Goal: Task Accomplishment & Management: Complete application form

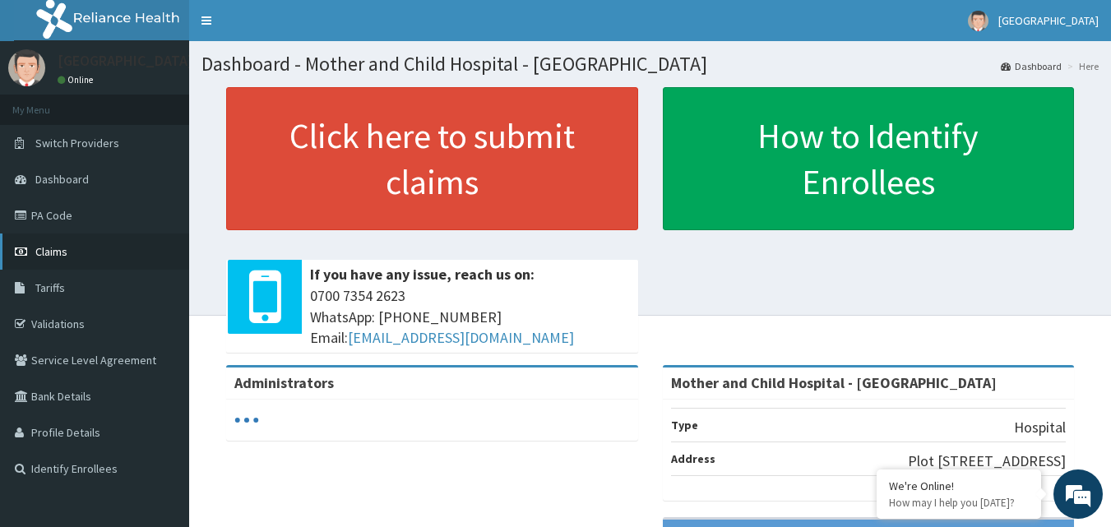
click at [44, 253] on span "Claims" at bounding box center [51, 251] width 32 height 15
click at [58, 251] on span "Claims" at bounding box center [51, 251] width 32 height 15
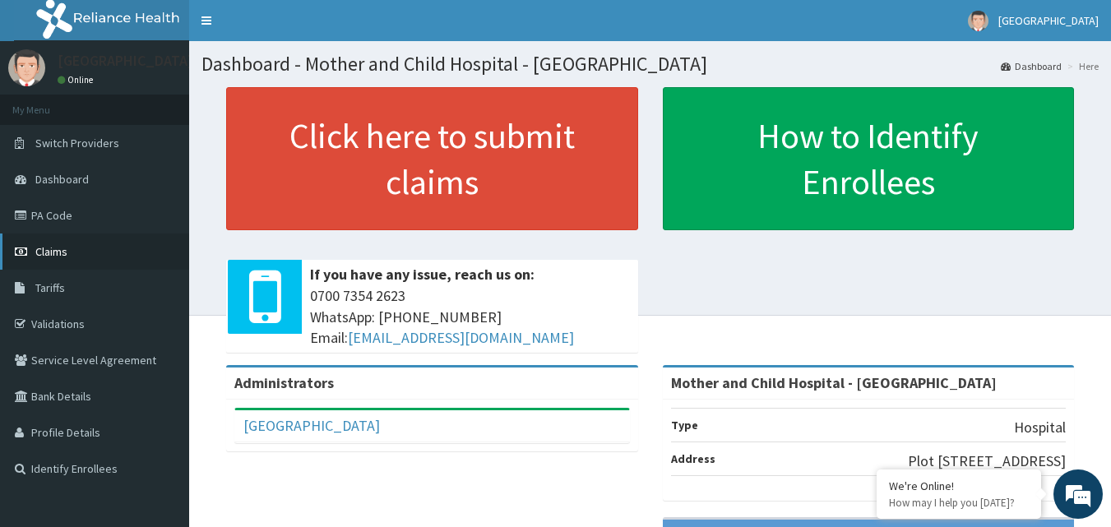
click at [46, 250] on span "Claims" at bounding box center [51, 251] width 32 height 15
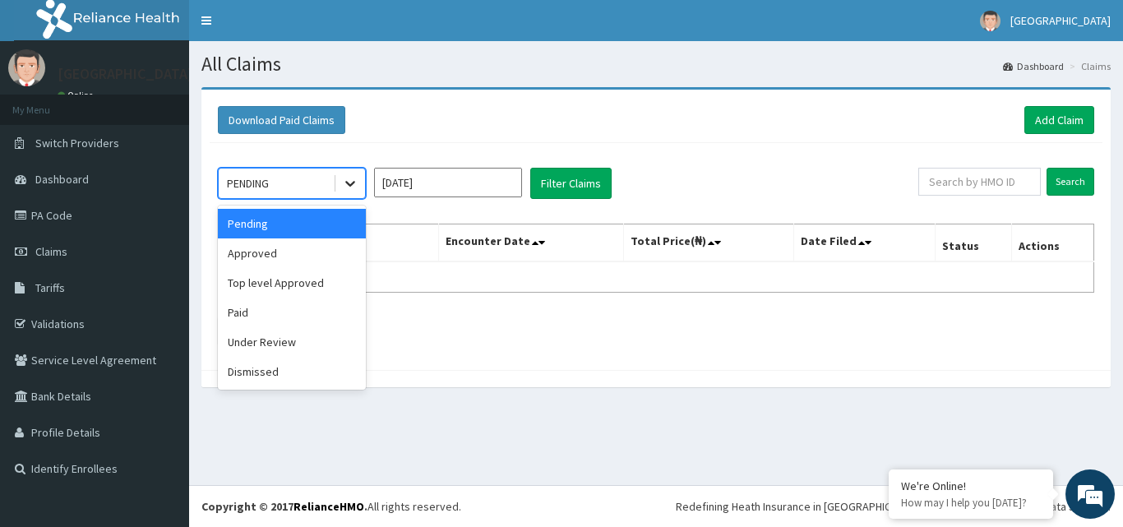
click at [355, 184] on icon at bounding box center [350, 183] width 16 height 16
click at [278, 255] on div "Approved" at bounding box center [292, 253] width 148 height 30
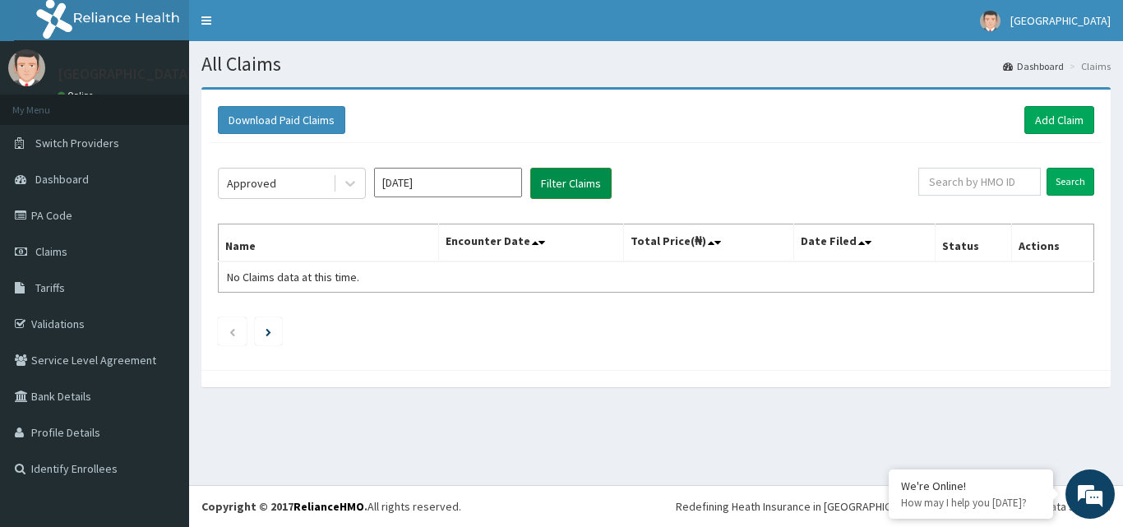
click at [574, 180] on button "Filter Claims" at bounding box center [570, 183] width 81 height 31
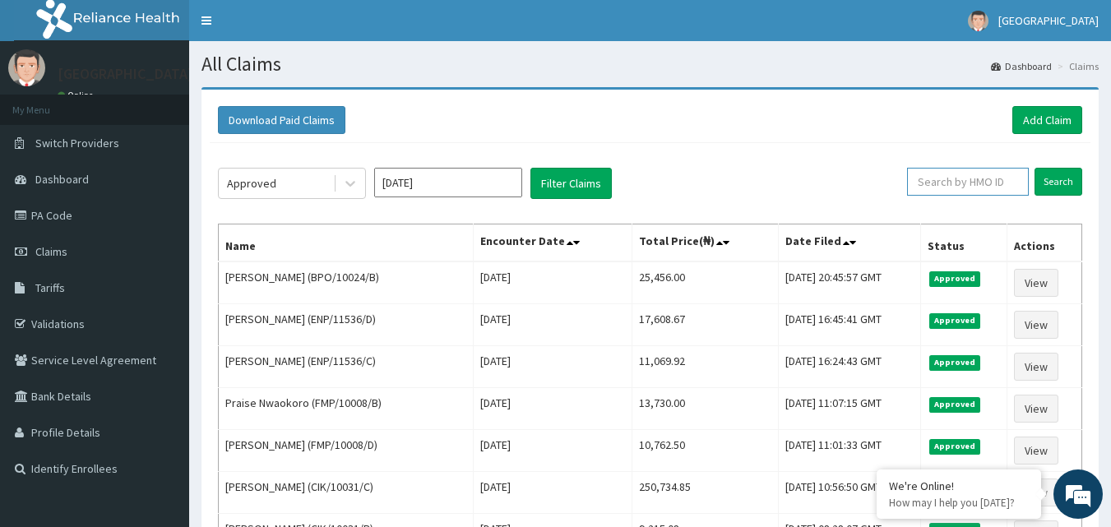
click at [952, 180] on input "text" at bounding box center [968, 182] width 122 height 28
type input "M"
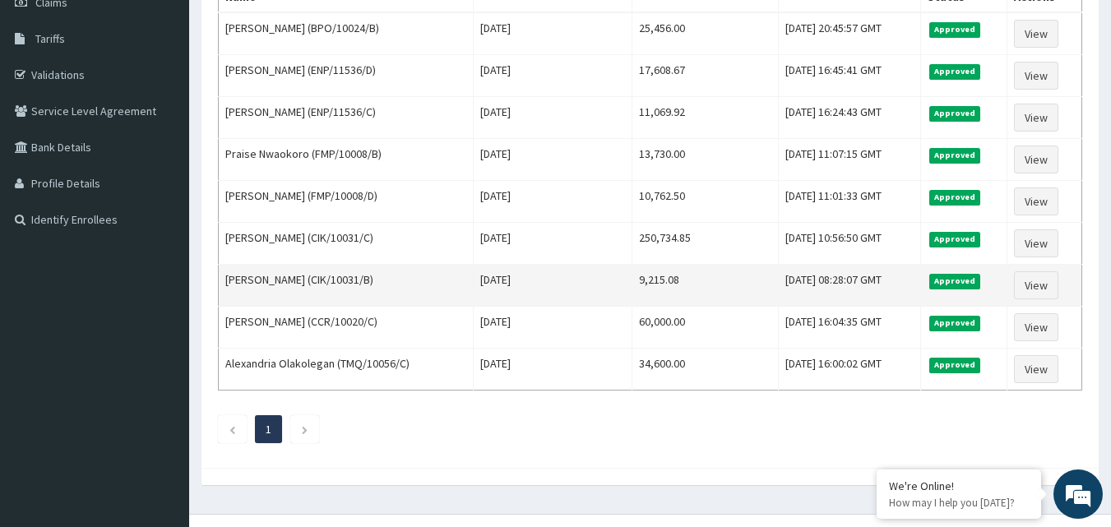
scroll to position [278, 0]
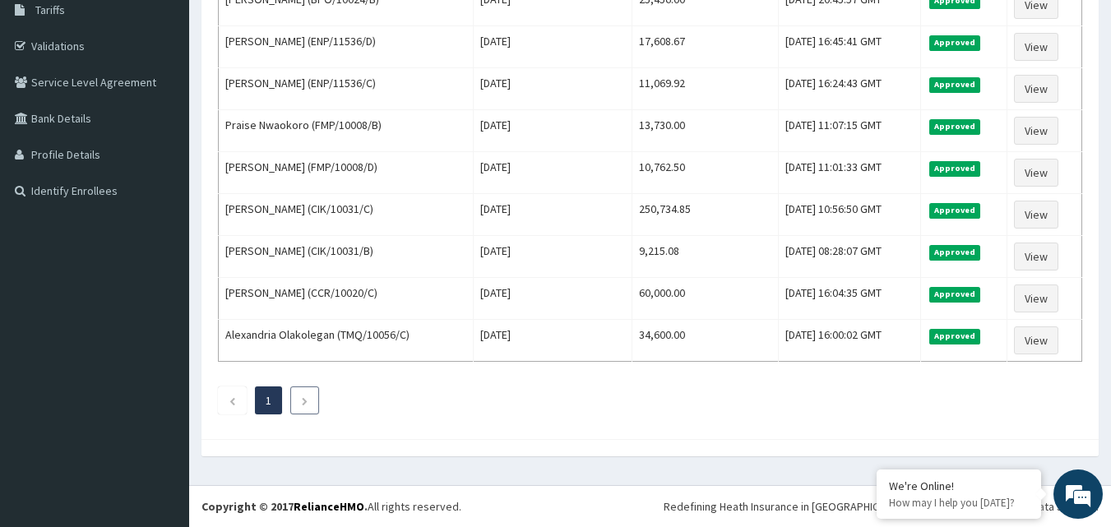
click at [302, 398] on icon "Next page" at bounding box center [304, 401] width 7 height 10
click at [272, 396] on li "1" at bounding box center [268, 400] width 27 height 28
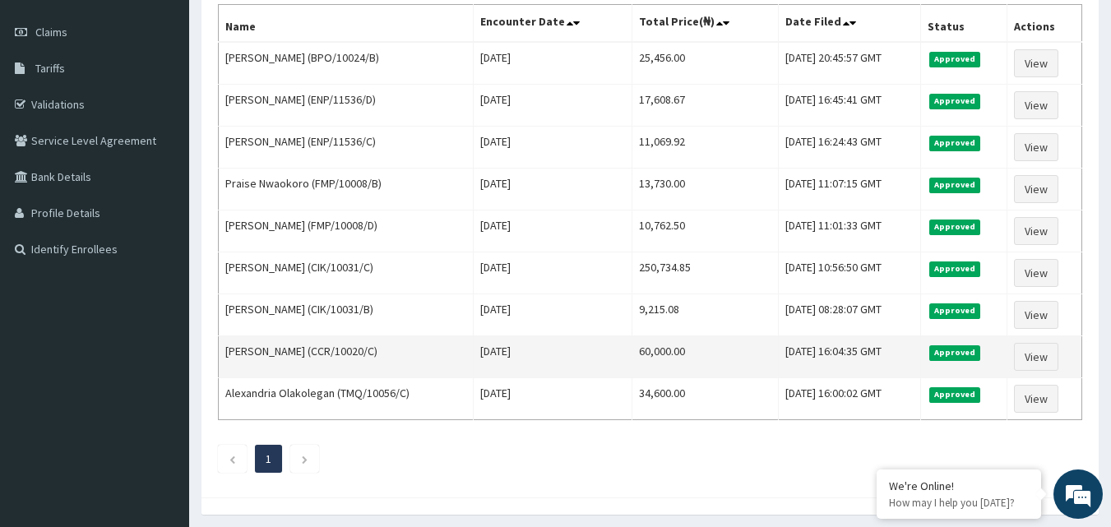
scroll to position [31, 0]
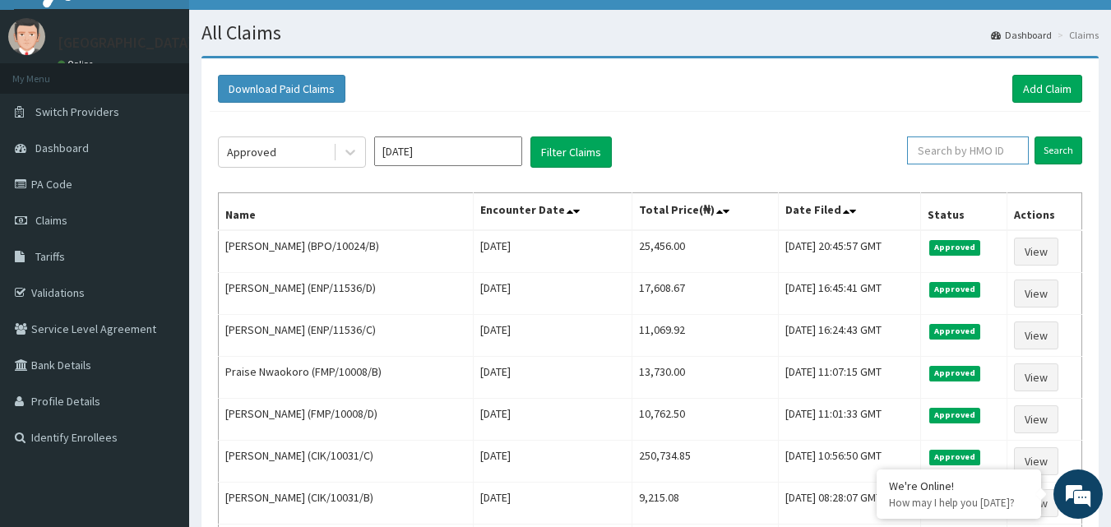
click at [983, 155] on input "text" at bounding box center [968, 150] width 122 height 28
click at [1061, 147] on input "Search" at bounding box center [1058, 150] width 48 height 28
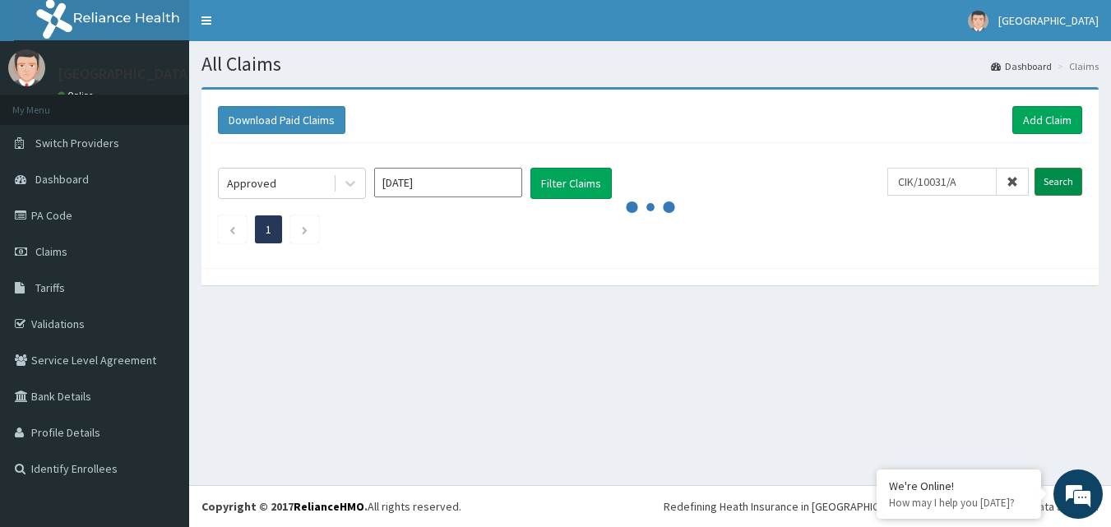
scroll to position [0, 0]
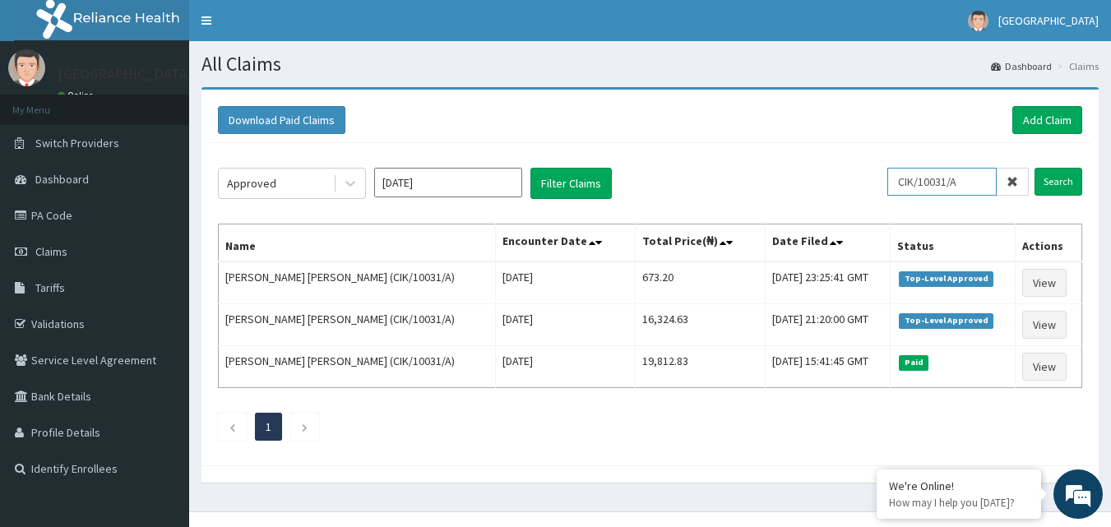
click at [978, 186] on input "CIK/10031/A" at bounding box center [941, 182] width 109 height 28
type input "CIK/10031/B"
click at [1049, 179] on input "Search" at bounding box center [1058, 182] width 48 height 28
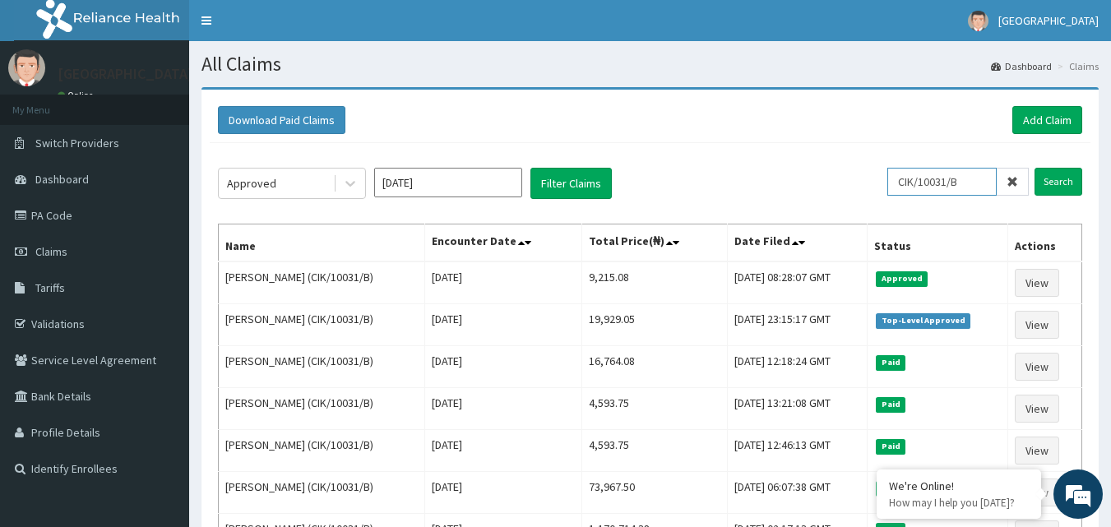
drag, startPoint x: 978, startPoint y: 182, endPoint x: 896, endPoint y: 182, distance: 81.4
click at [896, 182] on div "Approved Jul 2025 Filter Claims CIK/10031/B Search" at bounding box center [650, 183] width 864 height 31
type input "GSV/11073/B"
click at [1054, 182] on input "Search" at bounding box center [1058, 182] width 48 height 28
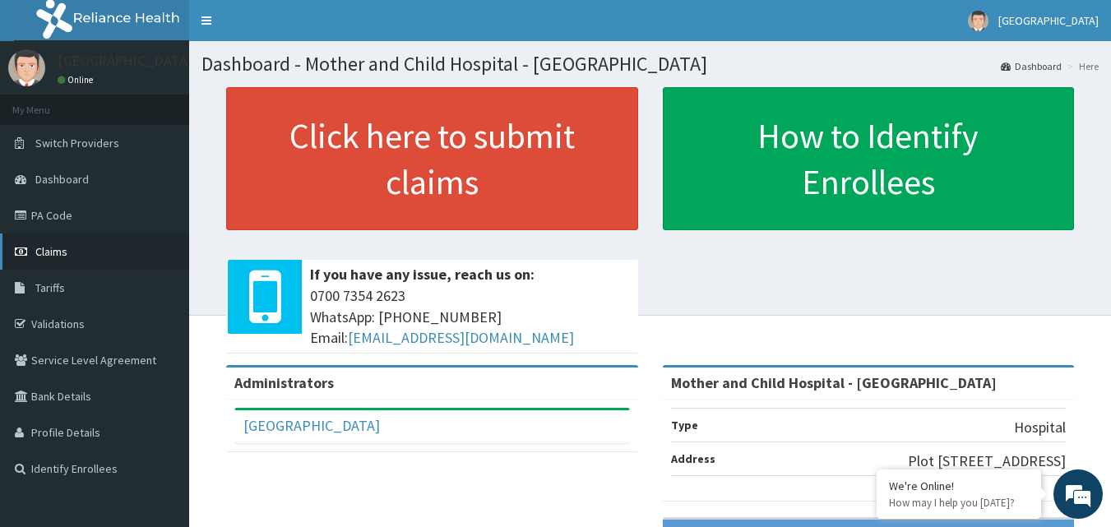
click at [56, 251] on span "Claims" at bounding box center [51, 251] width 32 height 15
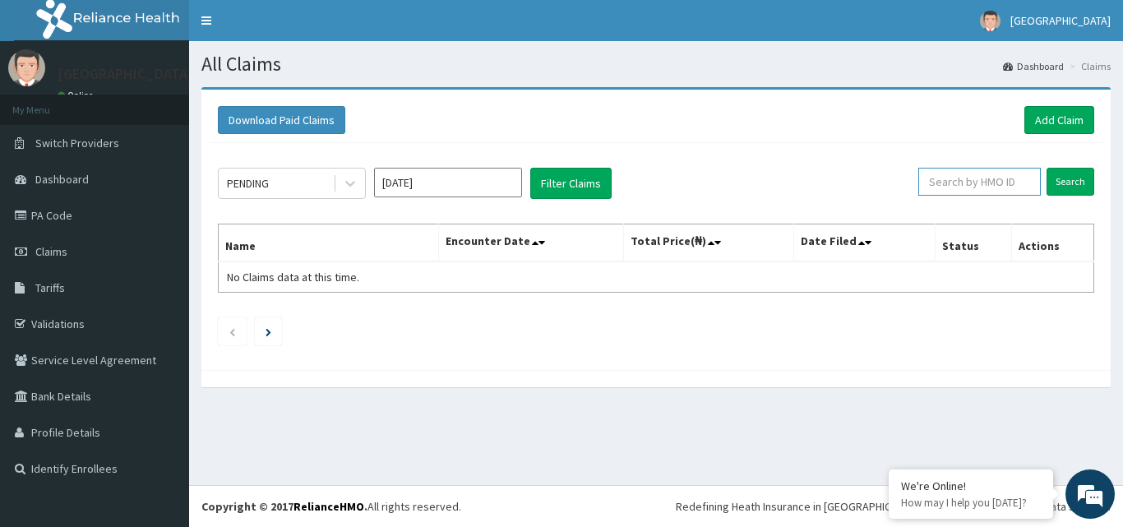
click at [973, 182] on input "text" at bounding box center [979, 182] width 123 height 28
type input "E"
type input "GSV/11073/B"
click at [1073, 179] on input "Search" at bounding box center [1071, 182] width 48 height 28
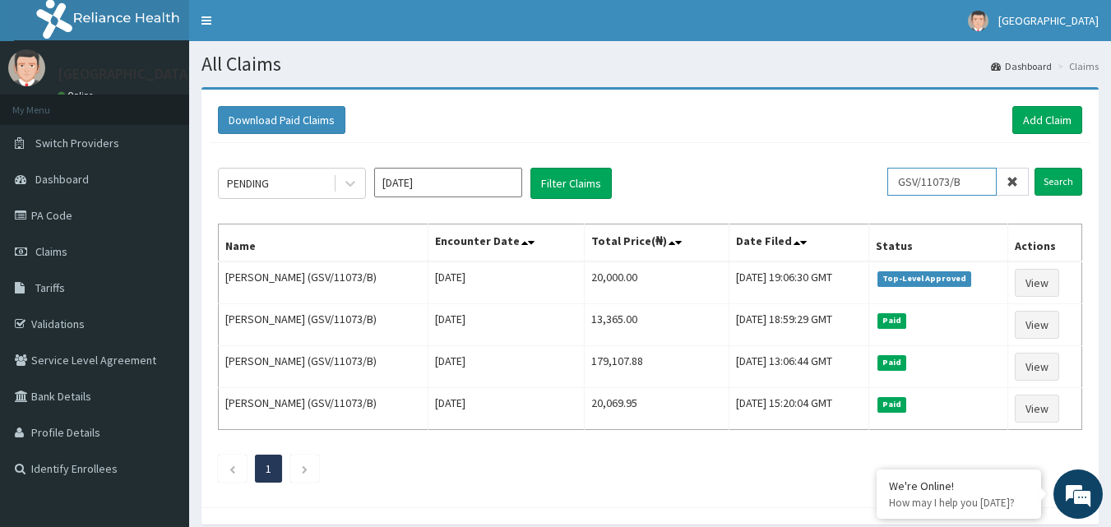
drag, startPoint x: 984, startPoint y: 180, endPoint x: 825, endPoint y: 136, distance: 165.4
click at [825, 136] on div "Download Paid Claims Add Claim × Note you can only download claims within a max…" at bounding box center [649, 299] width 897 height 418
type input "RNC/10006/H"
click at [1055, 179] on input "Search" at bounding box center [1058, 182] width 48 height 28
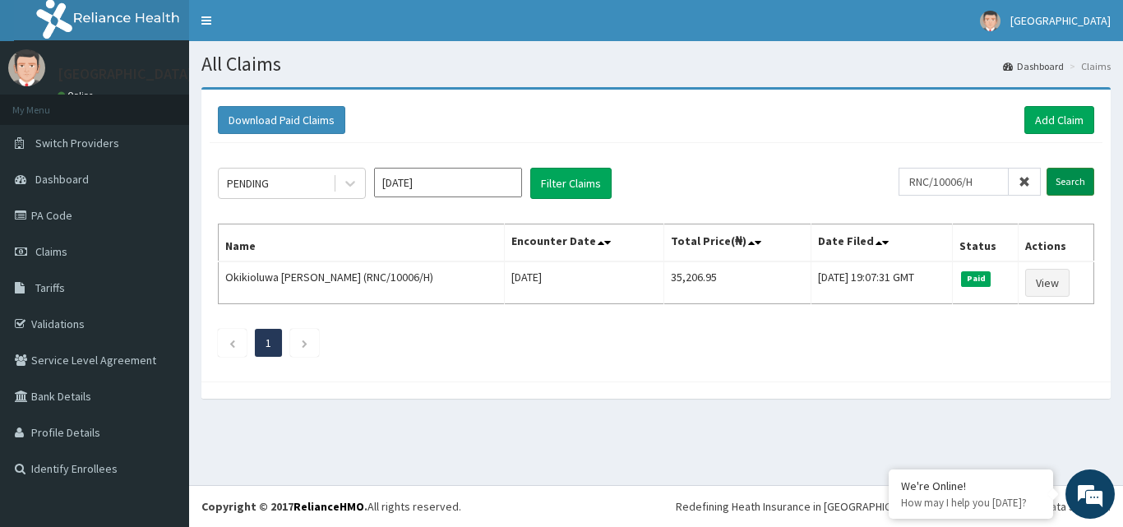
click at [1071, 183] on input "Search" at bounding box center [1071, 182] width 48 height 28
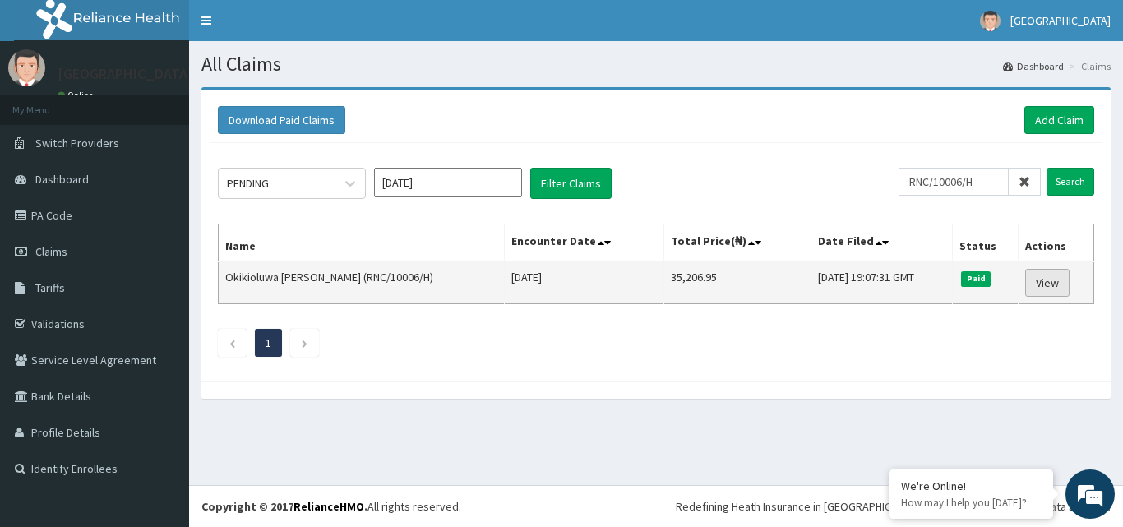
click at [1041, 283] on link "View" at bounding box center [1047, 283] width 44 height 28
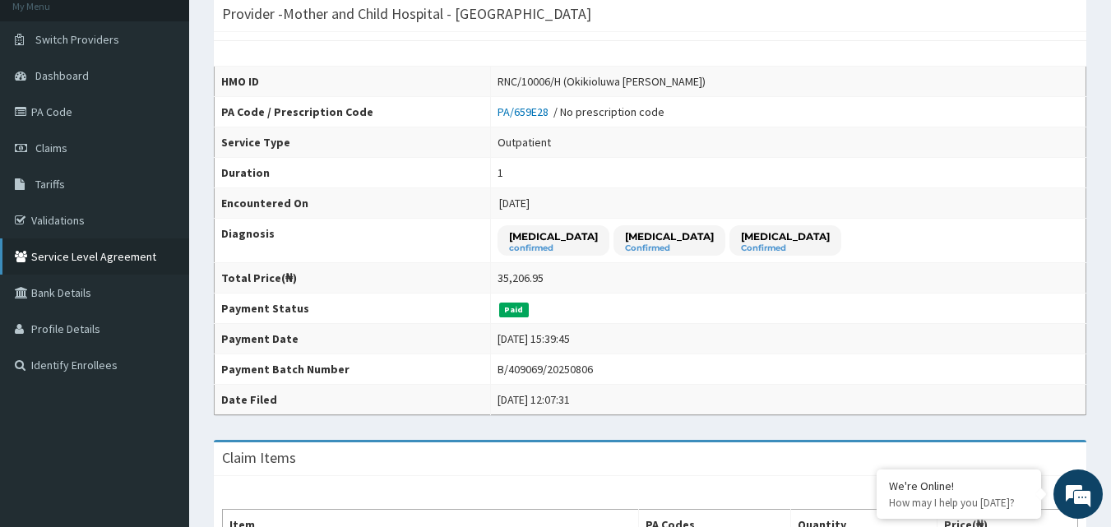
scroll to position [82, 0]
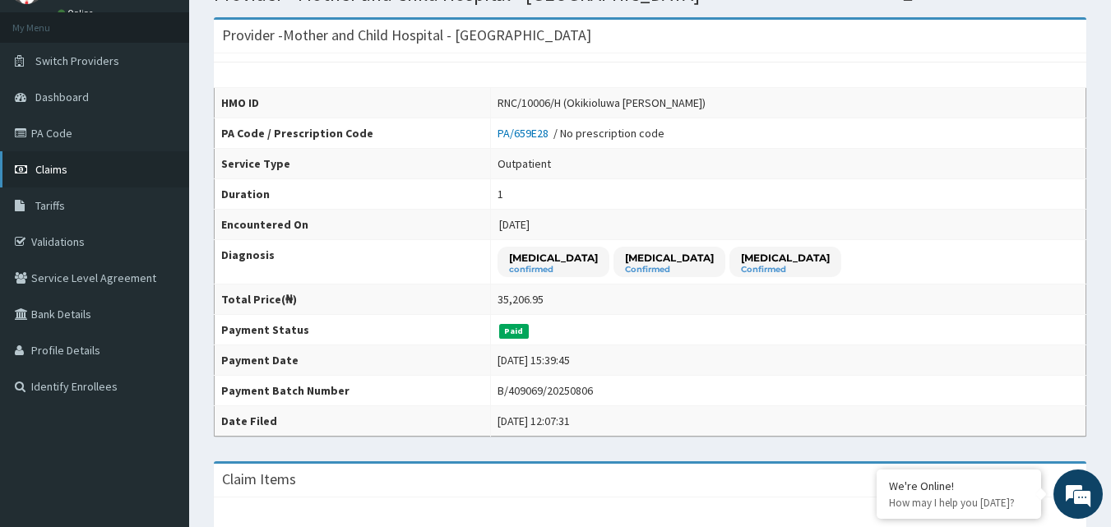
click at [60, 170] on span "Claims" at bounding box center [51, 169] width 32 height 15
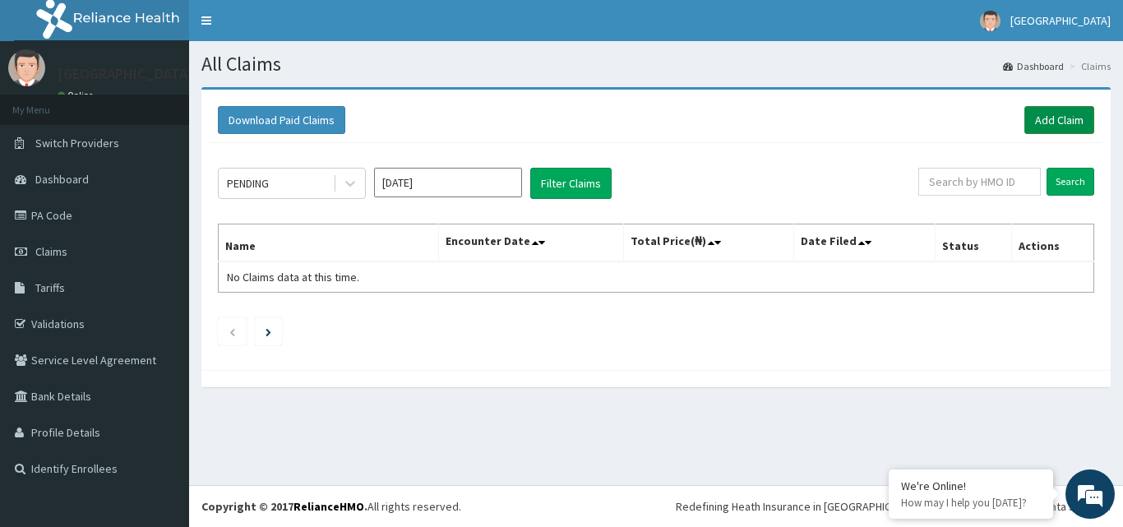
click at [1055, 121] on link "Add Claim" at bounding box center [1059, 120] width 70 height 28
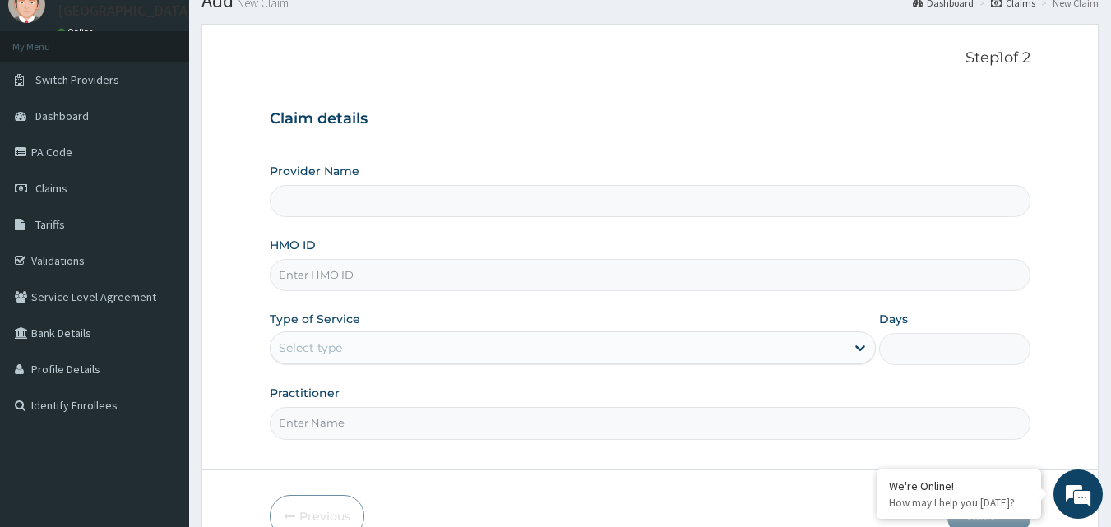
scroll to position [82, 0]
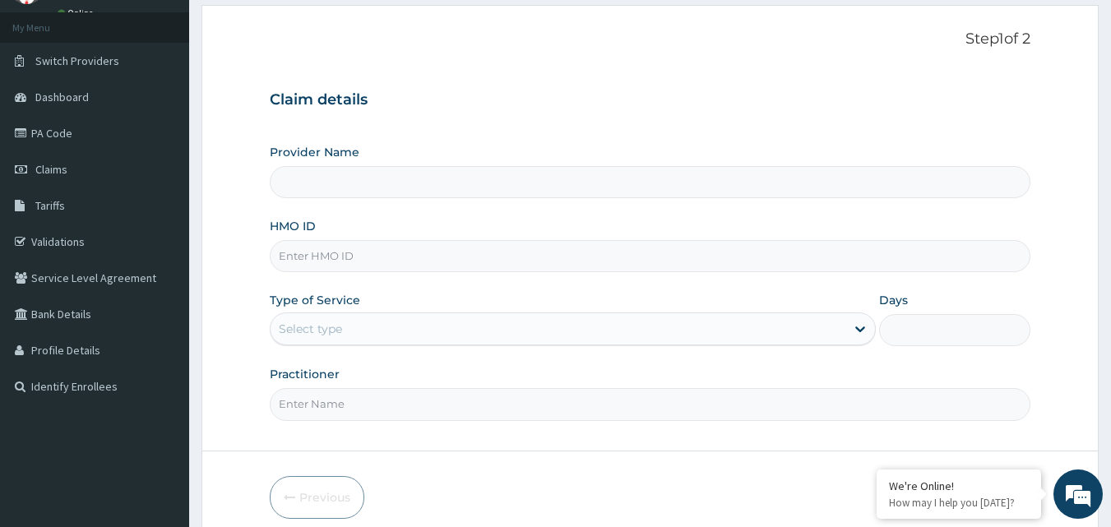
type input "Mother and Child Hospital - [GEOGRAPHIC_DATA]"
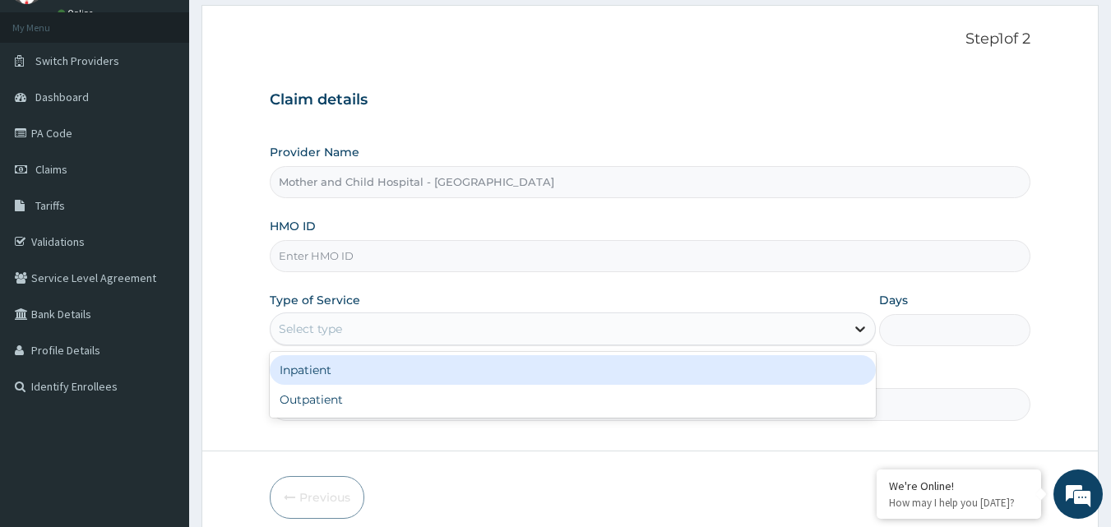
click at [852, 330] on icon at bounding box center [860, 329] width 16 height 16
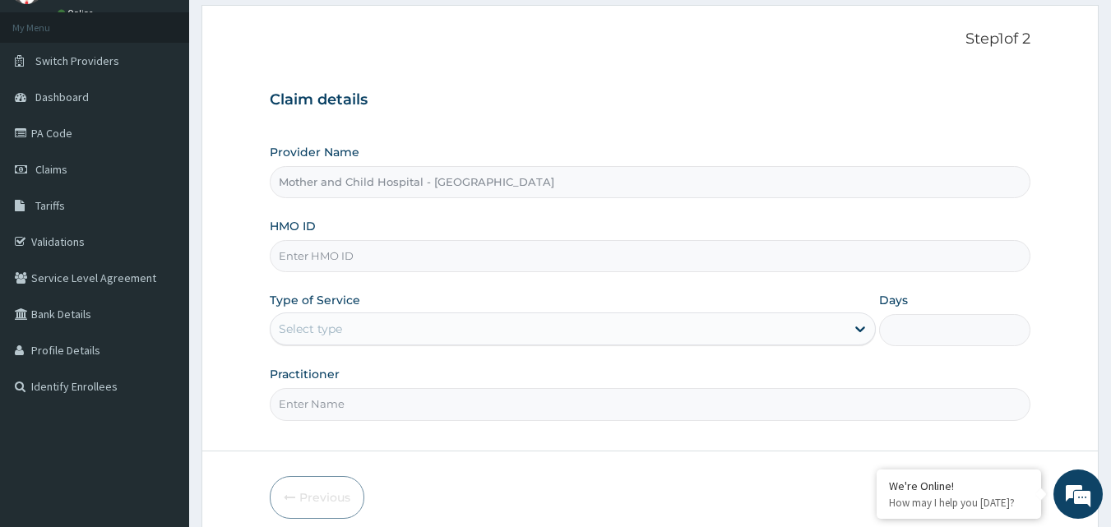
drag, startPoint x: 308, startPoint y: 258, endPoint x: 320, endPoint y: 247, distance: 15.7
click at [309, 258] on input "HMO ID" at bounding box center [650, 256] width 761 height 32
type input "RNC/10006/H"
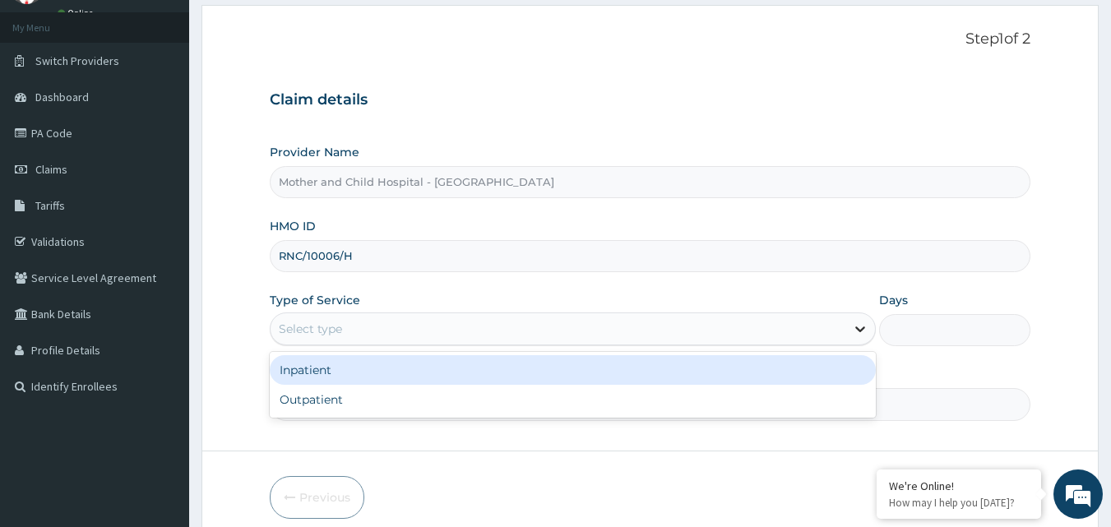
click at [863, 331] on icon at bounding box center [860, 329] width 16 height 16
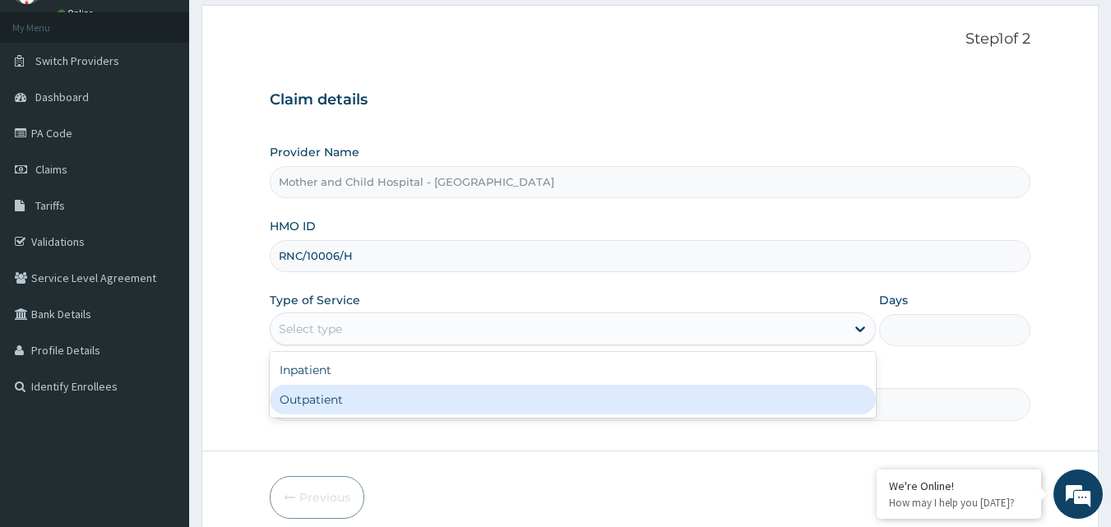
click at [461, 404] on div "Outpatient" at bounding box center [573, 400] width 606 height 30
type input "1"
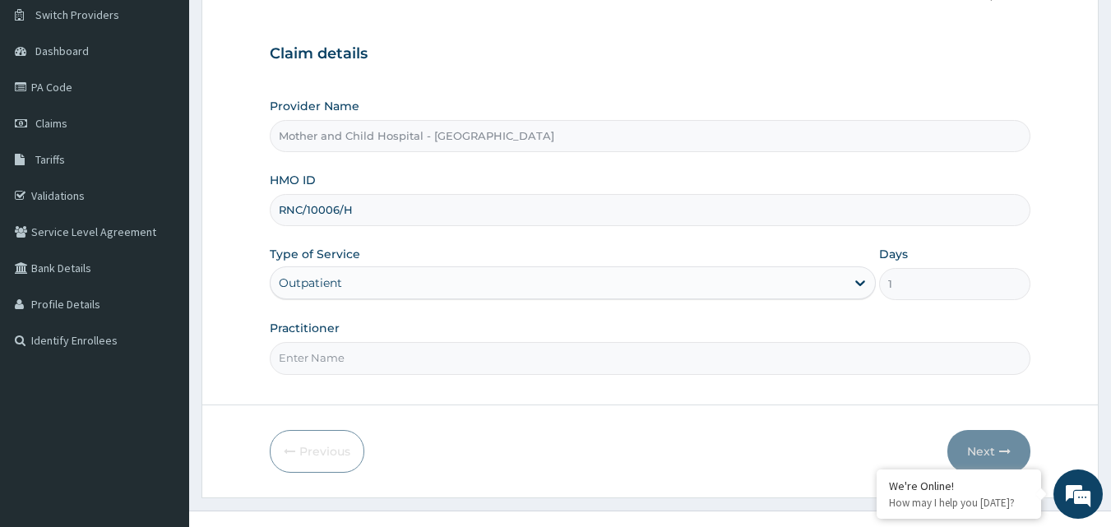
scroll to position [154, 0]
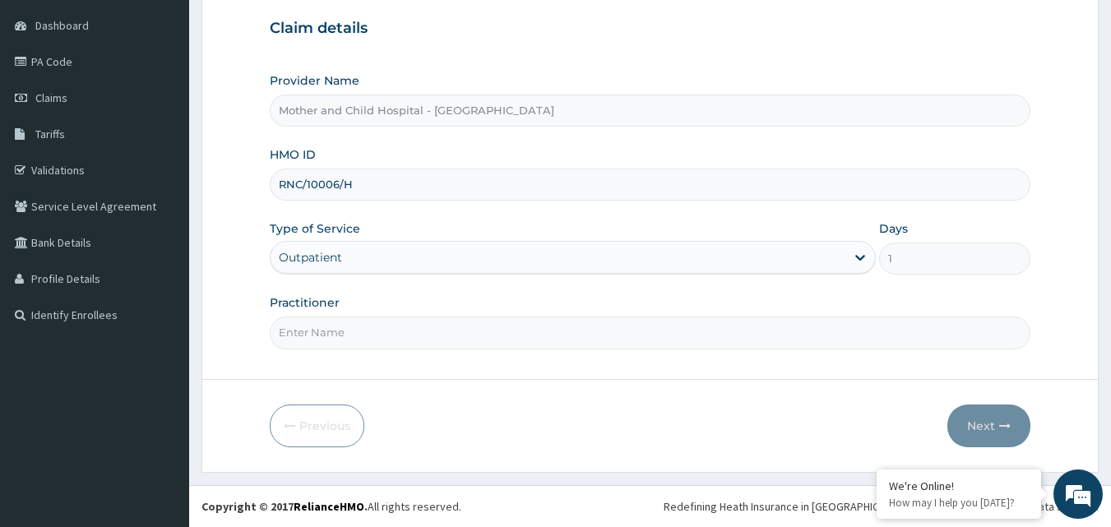
click at [418, 335] on input "Practitioner" at bounding box center [650, 333] width 761 height 32
click at [428, 323] on input "Practitioner" at bounding box center [650, 333] width 761 height 32
click at [932, 335] on input "Practitioner" at bounding box center [650, 333] width 761 height 32
click at [931, 334] on input "Practitioner" at bounding box center [650, 333] width 761 height 32
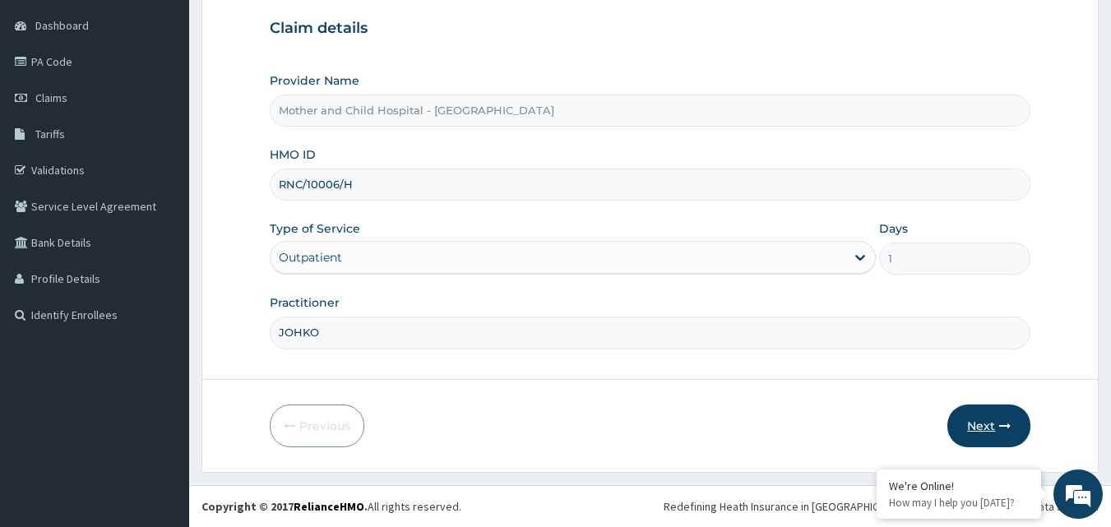
type input "JOHKO"
click at [974, 420] on button "Next" at bounding box center [988, 426] width 83 height 43
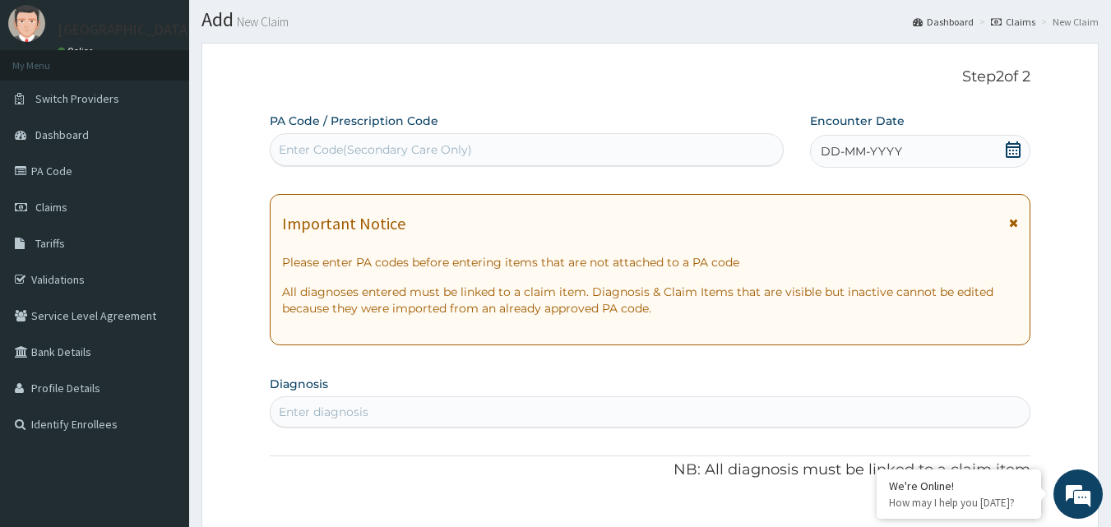
scroll to position [0, 0]
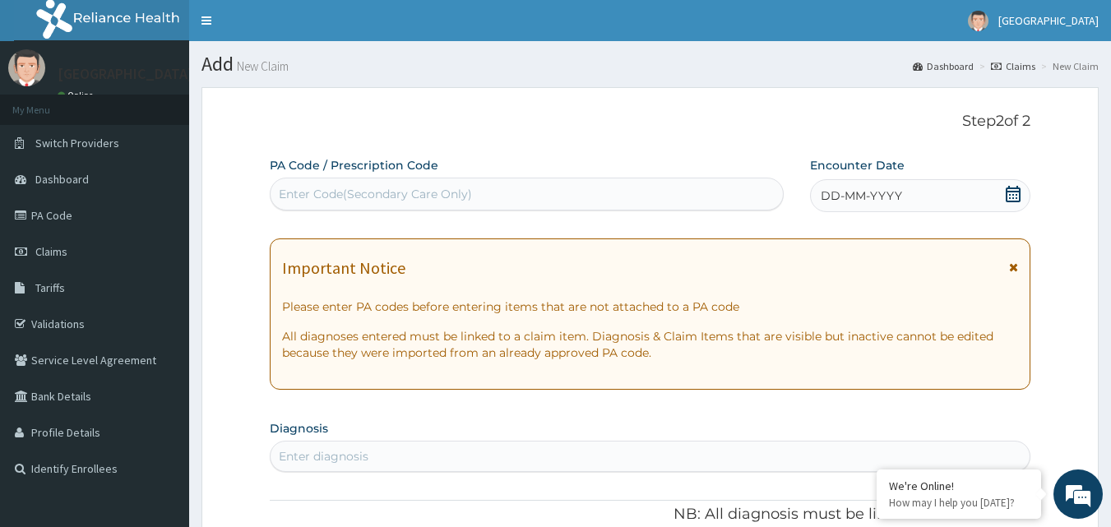
click at [302, 186] on div "Enter Code(Secondary Care Only)" at bounding box center [375, 194] width 193 height 16
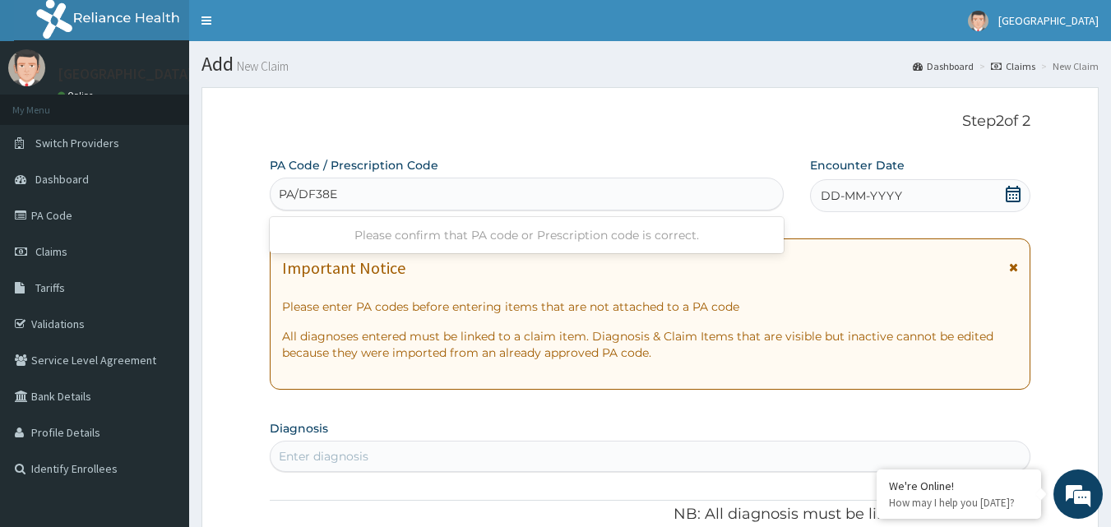
type input "PA/DF38EF"
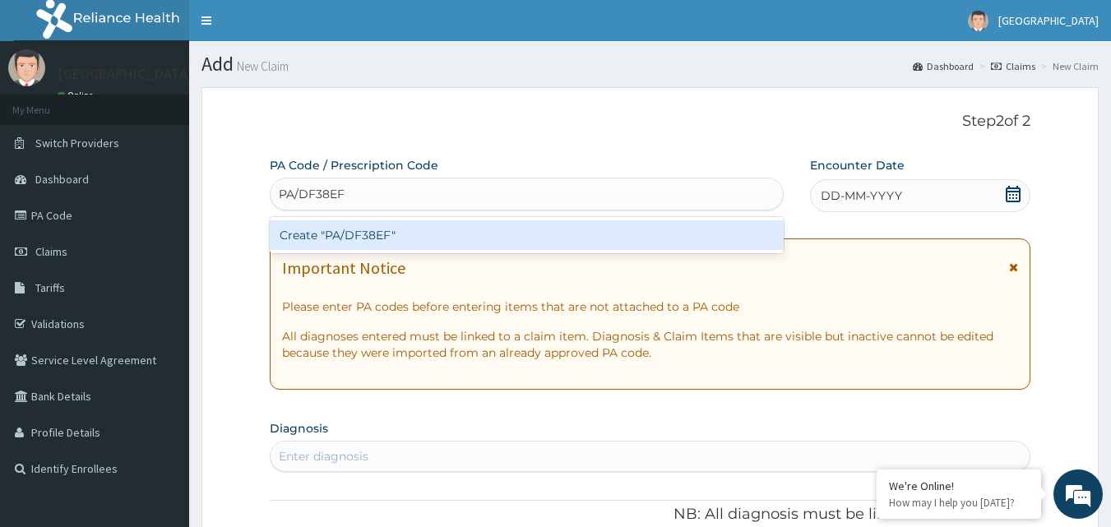
click at [405, 236] on div "Create "PA/DF38EF"" at bounding box center [527, 235] width 515 height 30
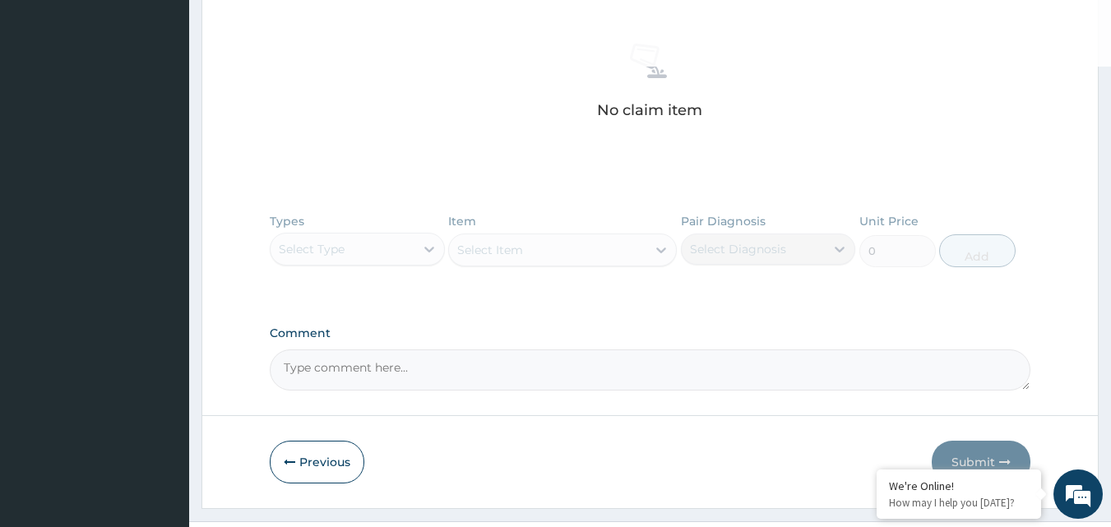
scroll to position [654, 0]
